Goal: Information Seeking & Learning: Learn about a topic

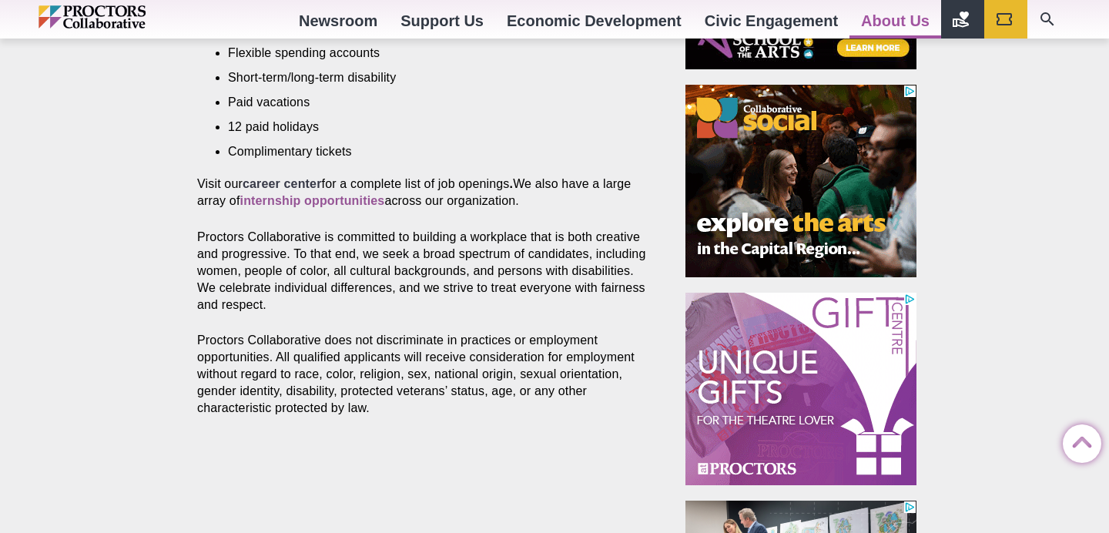
scroll to position [820, 0]
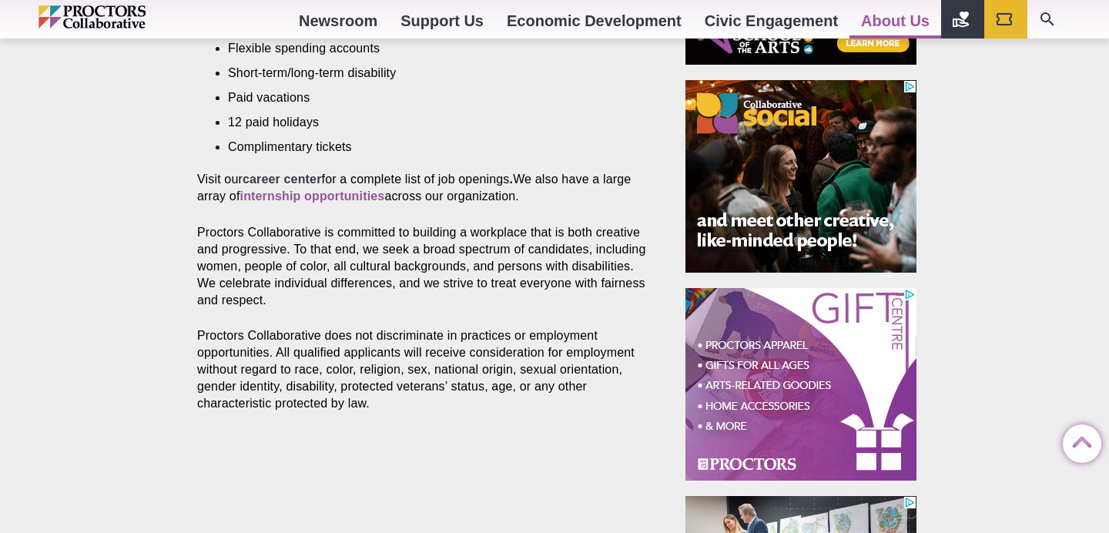
click at [273, 177] on strong "career center" at bounding box center [282, 179] width 79 height 13
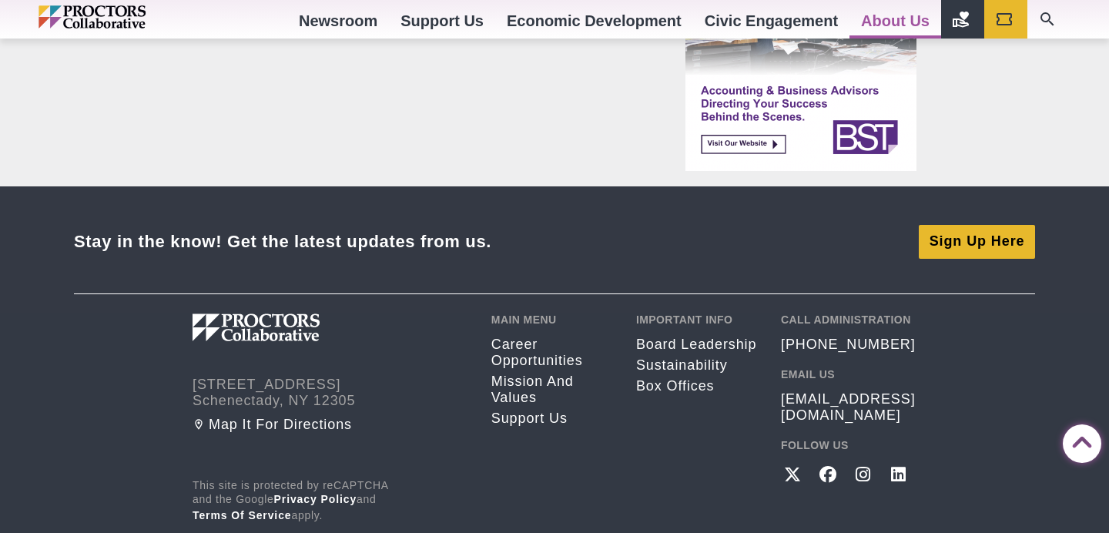
scroll to position [1467, 0]
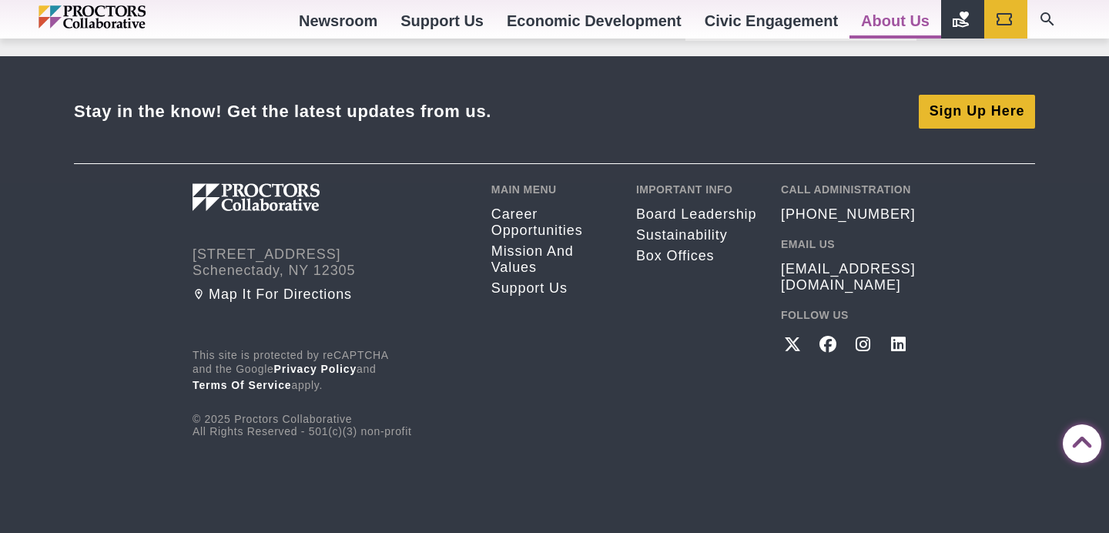
drag, startPoint x: 773, startPoint y: 266, endPoint x: 903, endPoint y: 267, distance: 130.2
click at [904, 267] on div "432 State Street Schenectady, NY 12305 Map it for directions This site is prote…" at bounding box center [555, 310] width 724 height 254
drag, startPoint x: 903, startPoint y: 269, endPoint x: 768, endPoint y: 273, distance: 135.6
click at [768, 273] on div "432 State Street Schenectady, NY 12305 Map it for directions This site is prote…" at bounding box center [555, 310] width 724 height 254
click at [883, 252] on div "Call Administration (518) 382-3884 Email Us info@proctors.org Follow Us Twitter…" at bounding box center [849, 310] width 136 height 254
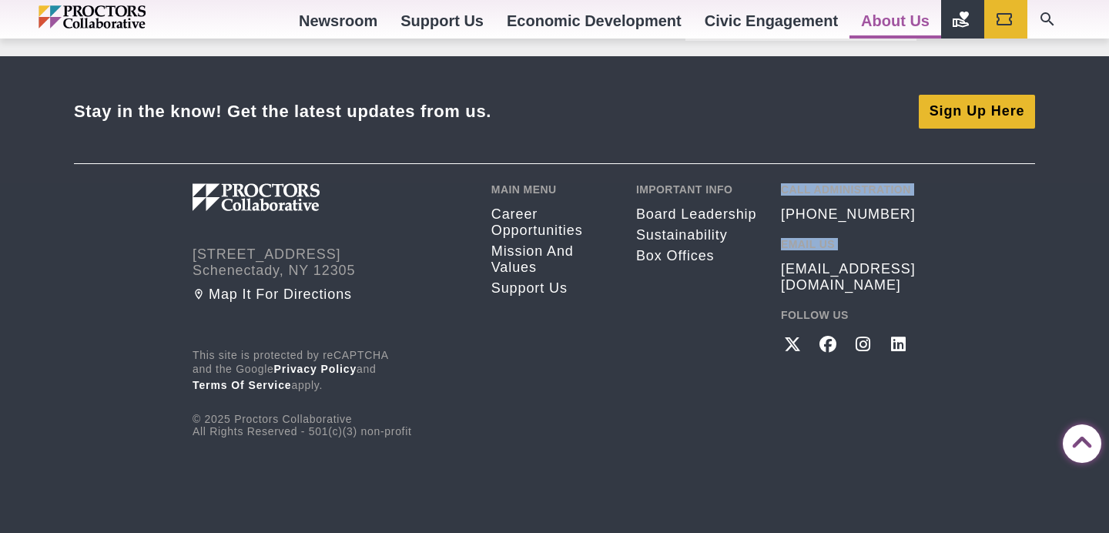
drag, startPoint x: 766, startPoint y: 251, endPoint x: 904, endPoint y: 280, distance: 141.5
click at [904, 280] on div "432 State Street Schenectady, NY 12305 Map it for directions This site is prote…" at bounding box center [555, 310] width 724 height 254
click at [904, 280] on div "Call Administration (518) 382-3884 Email Us info@proctors.org Follow Us Twitter…" at bounding box center [849, 310] width 136 height 254
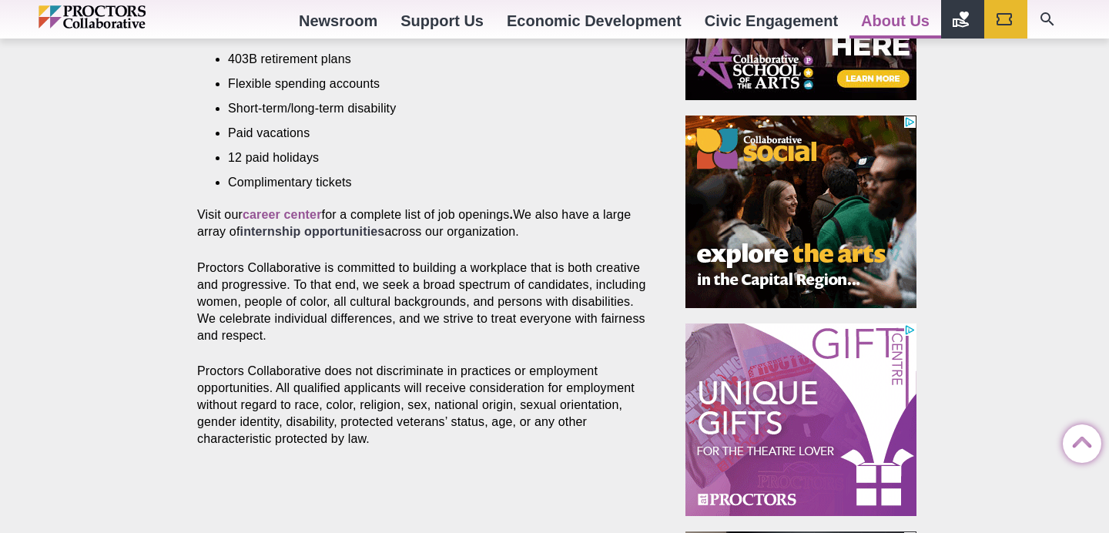
scroll to position [786, 0]
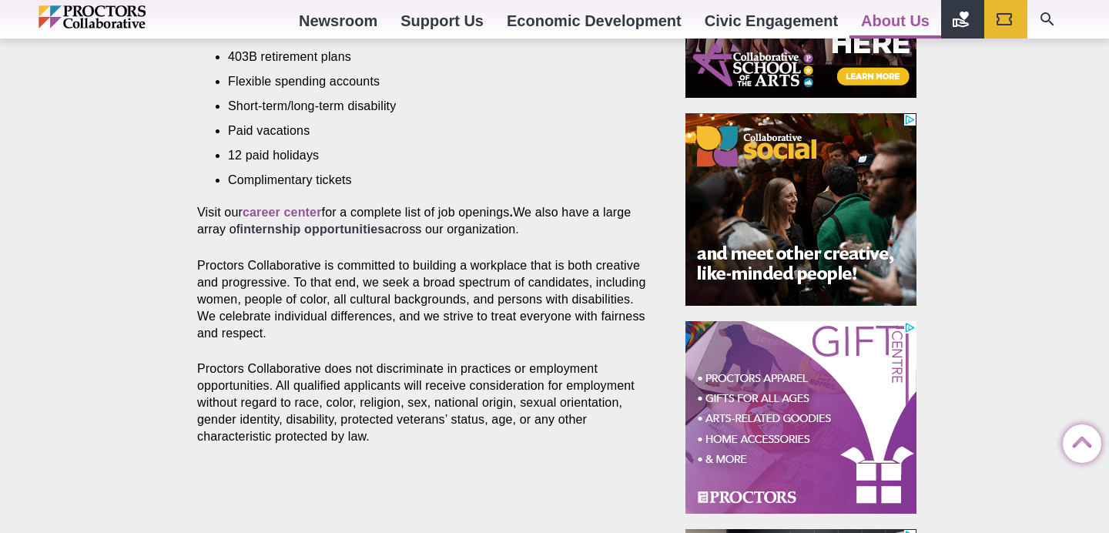
click at [350, 236] on strong "internship opportunities" at bounding box center [312, 229] width 145 height 13
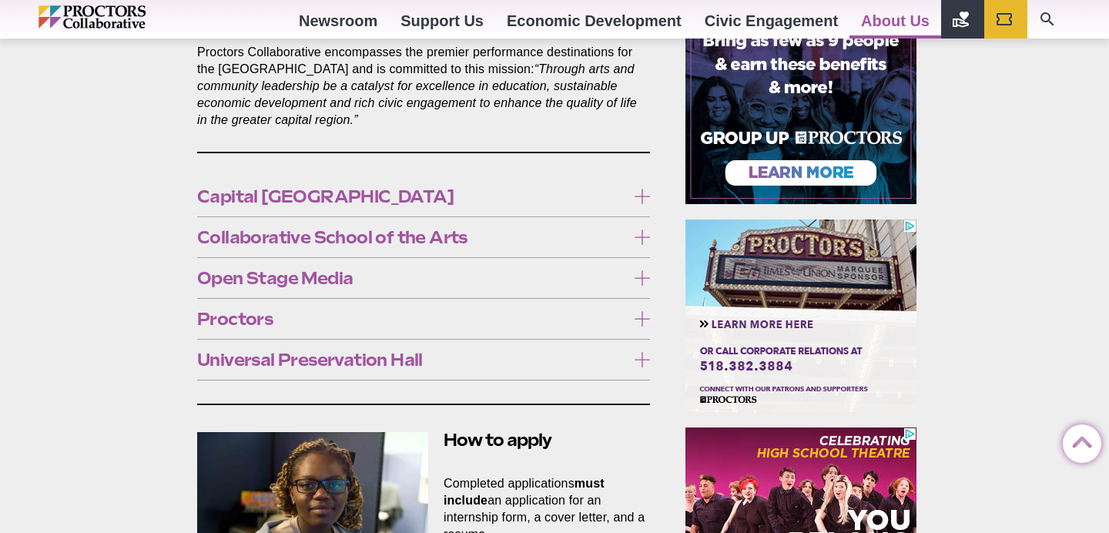
click at [402, 229] on span "Collaborative School of the Arts" at bounding box center [411, 237] width 429 height 17
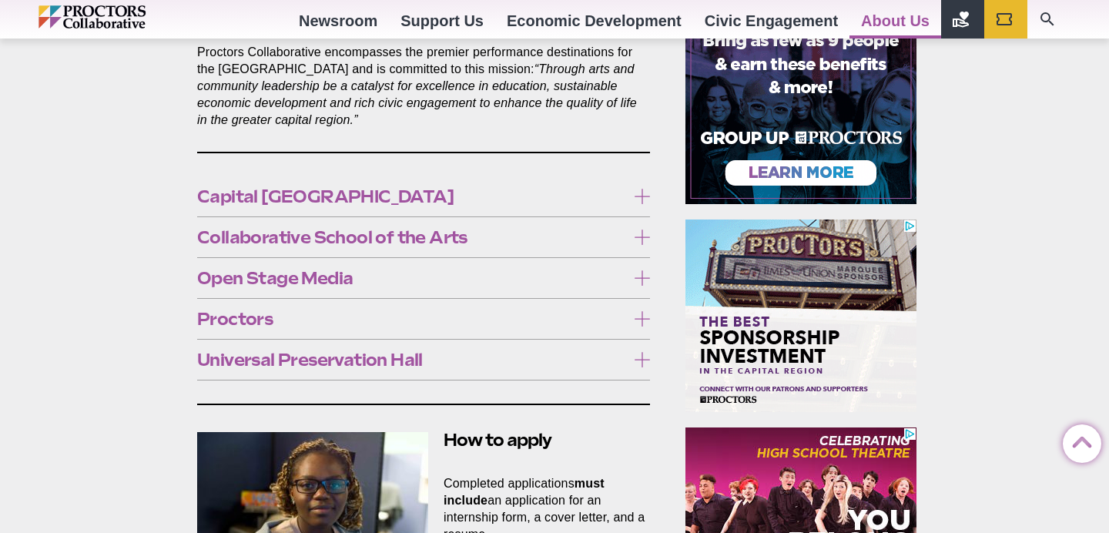
click at [402, 229] on span "Collaborative School of the Arts" at bounding box center [411, 237] width 429 height 17
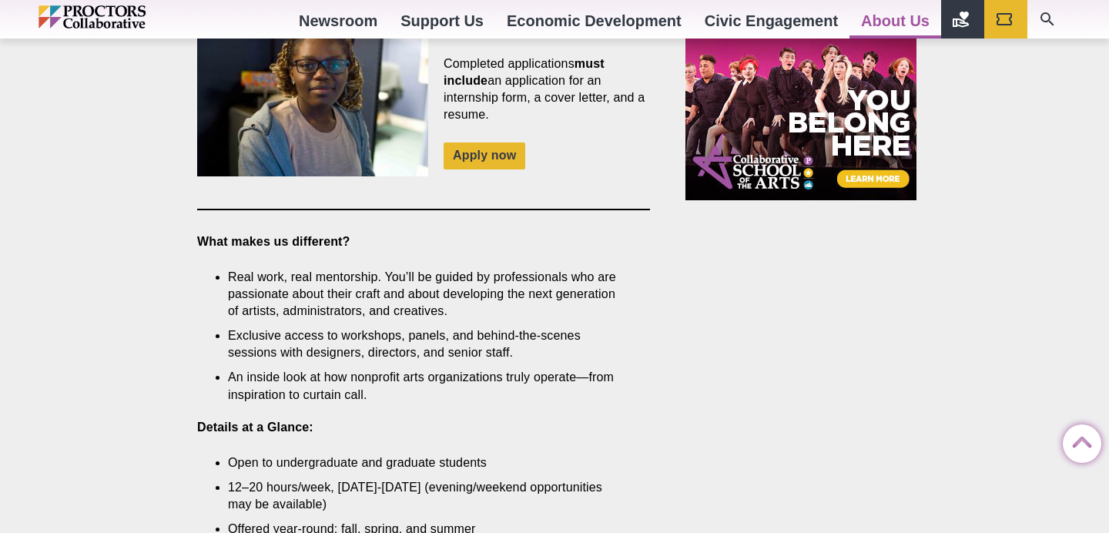
scroll to position [806, 0]
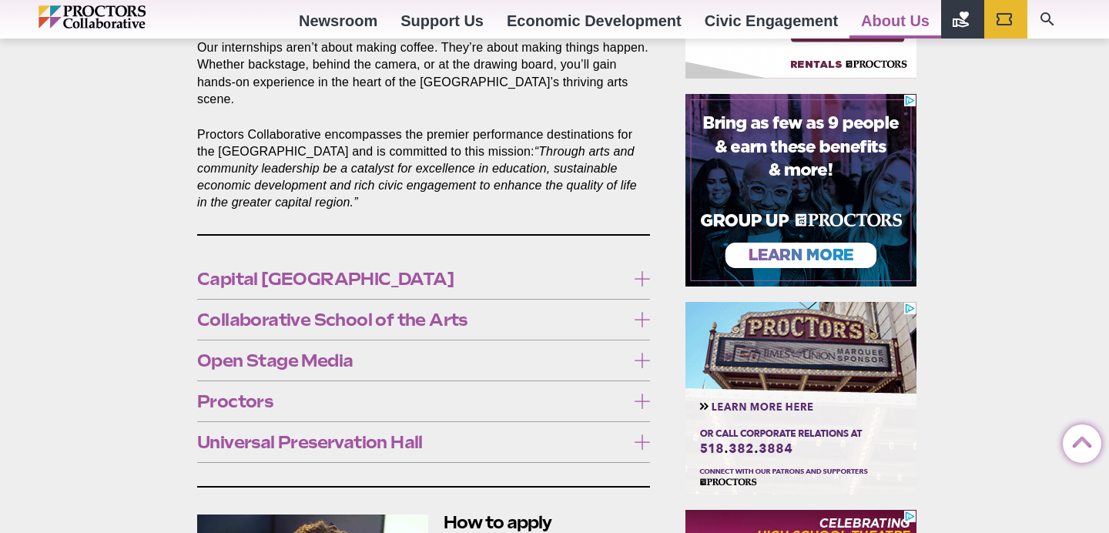
click at [304, 393] on span "Proctors" at bounding box center [411, 401] width 429 height 17
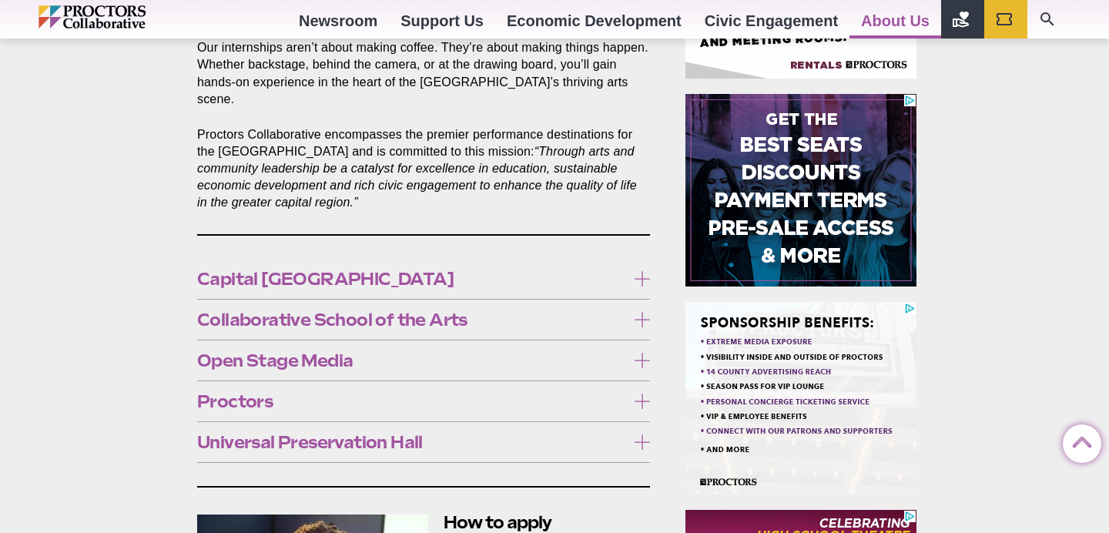
click at [304, 393] on span "Proctors" at bounding box center [411, 401] width 429 height 17
click at [312, 277] on label "Capital [GEOGRAPHIC_DATA]" at bounding box center [423, 279] width 453 height 28
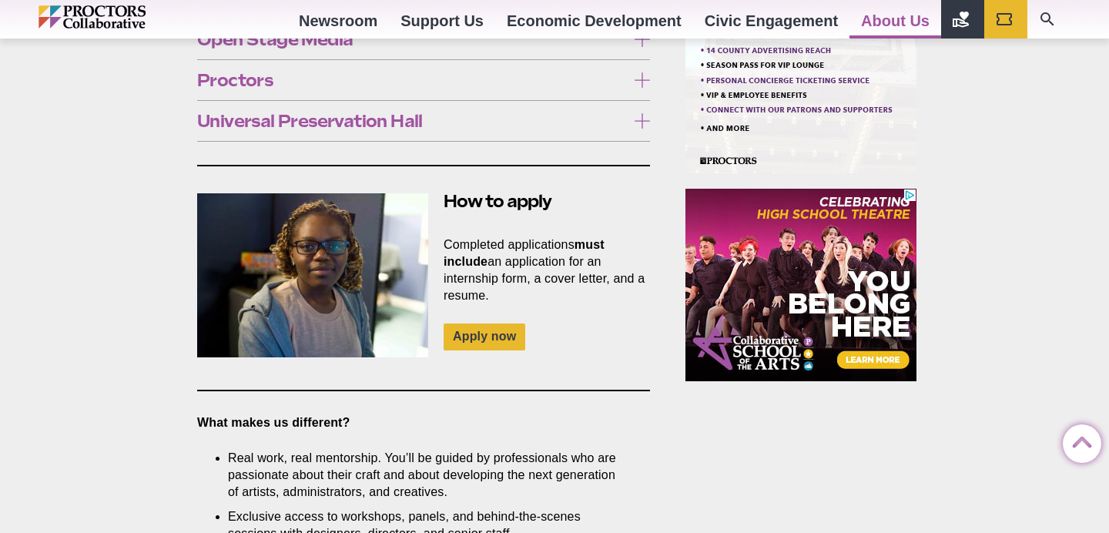
scroll to position [1126, 0]
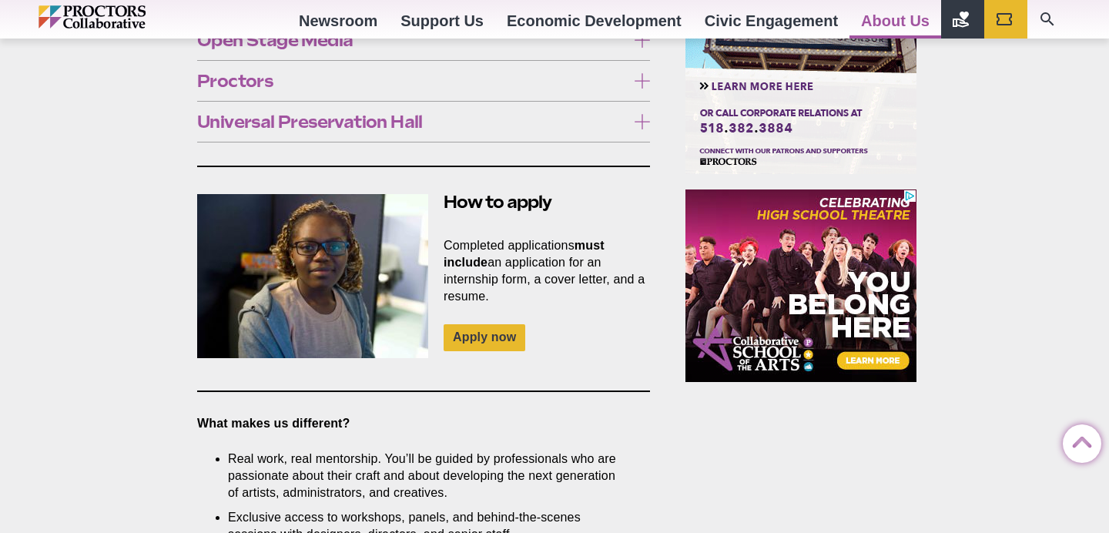
click at [303, 325] on li "Costume construction" at bounding box center [431, 318] width 345 height 17
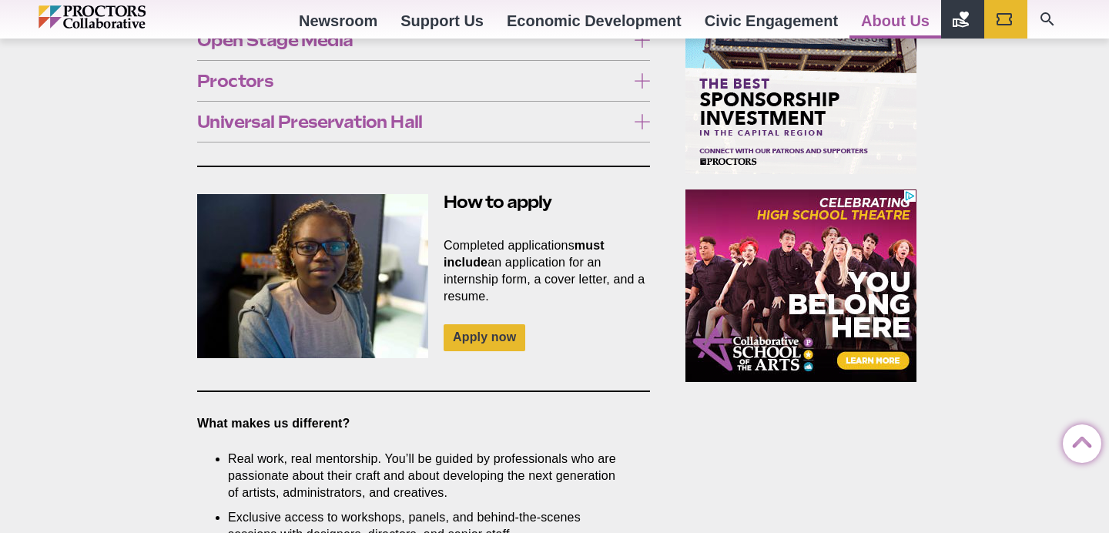
click at [303, 325] on li "Costume construction" at bounding box center [431, 318] width 345 height 17
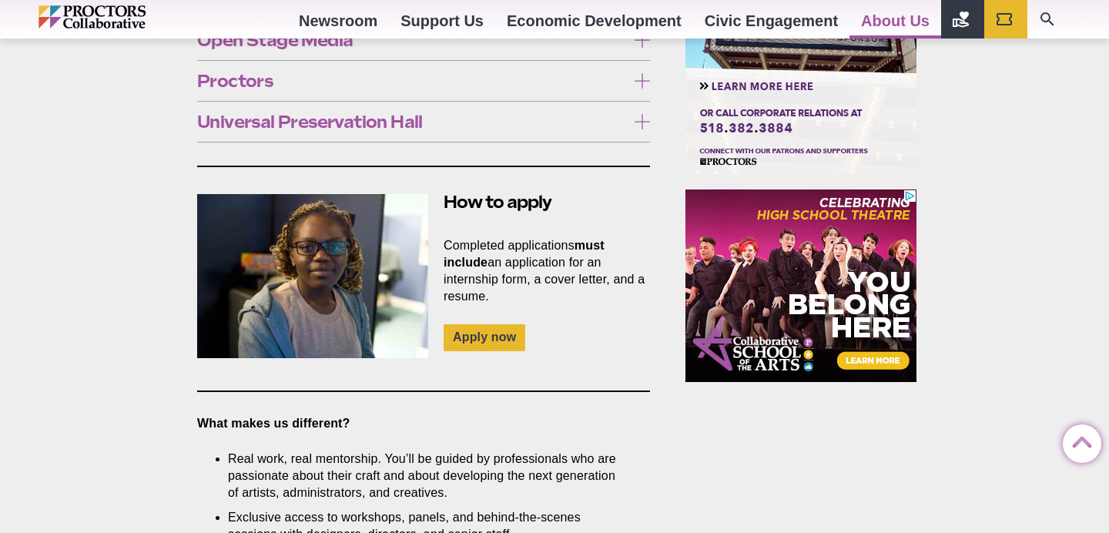
click at [303, 325] on li "Costume construction" at bounding box center [431, 318] width 345 height 17
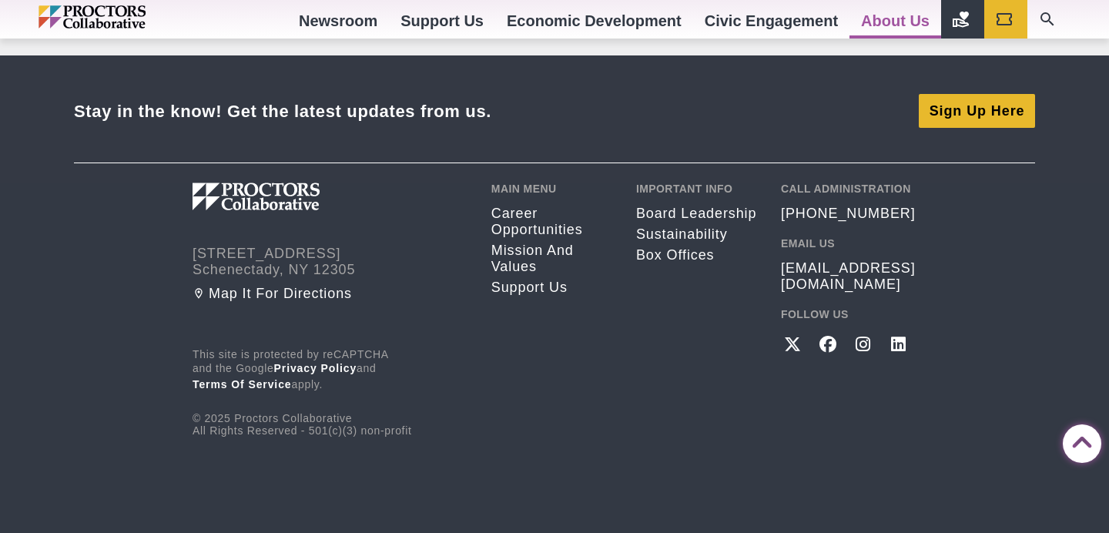
scroll to position [3699, 0]
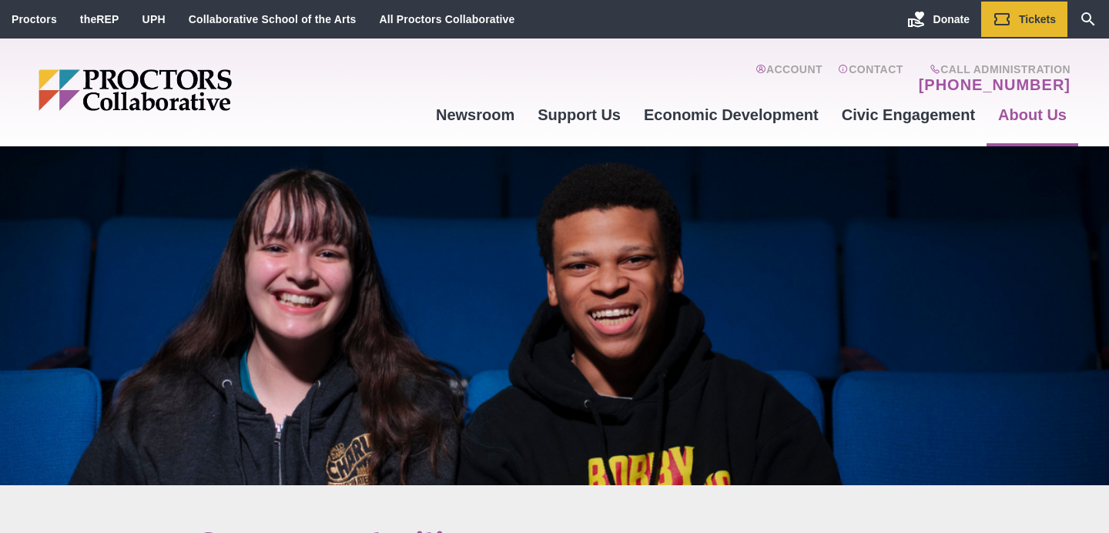
click at [174, 84] on img "Main site navigation and header" at bounding box center [195, 90] width 312 height 42
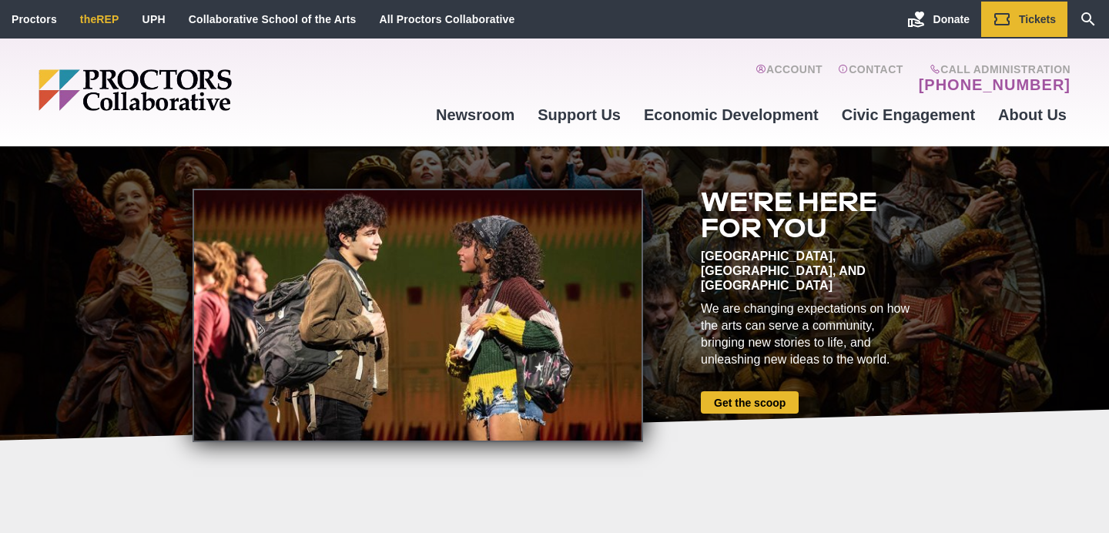
click at [96, 23] on link "theREP" at bounding box center [99, 19] width 39 height 12
